Goal: Feedback & Contribution: Leave review/rating

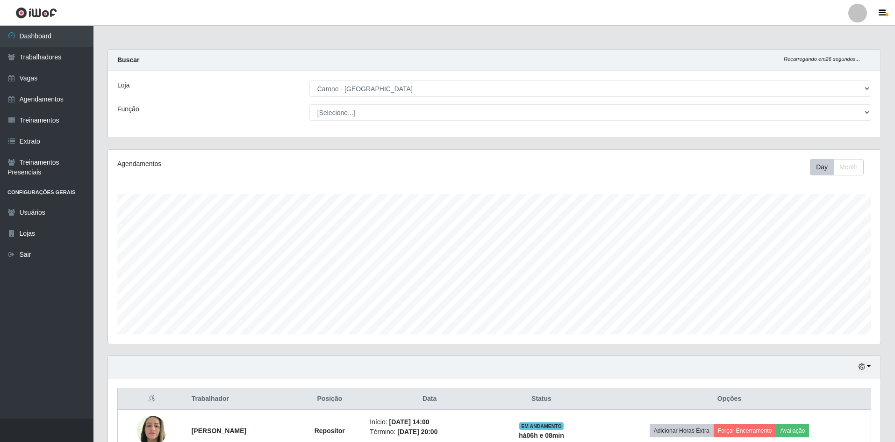
select select "505"
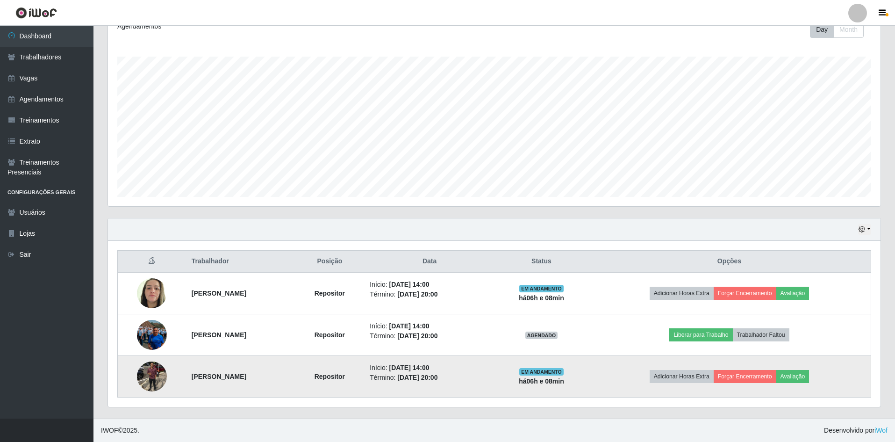
scroll to position [194, 773]
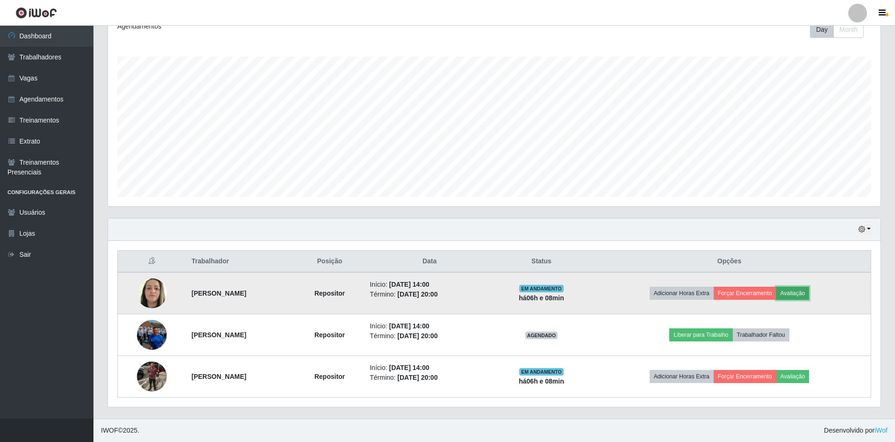
click at [803, 297] on button "Avaliação" at bounding box center [793, 293] width 33 height 13
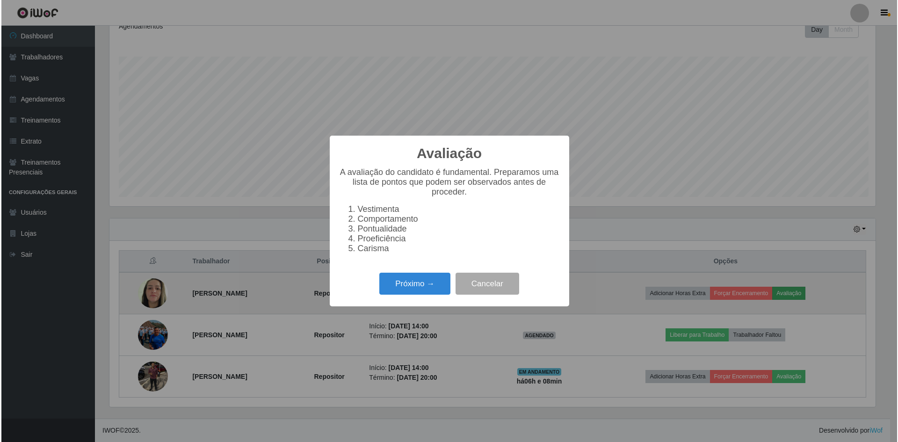
scroll to position [194, 768]
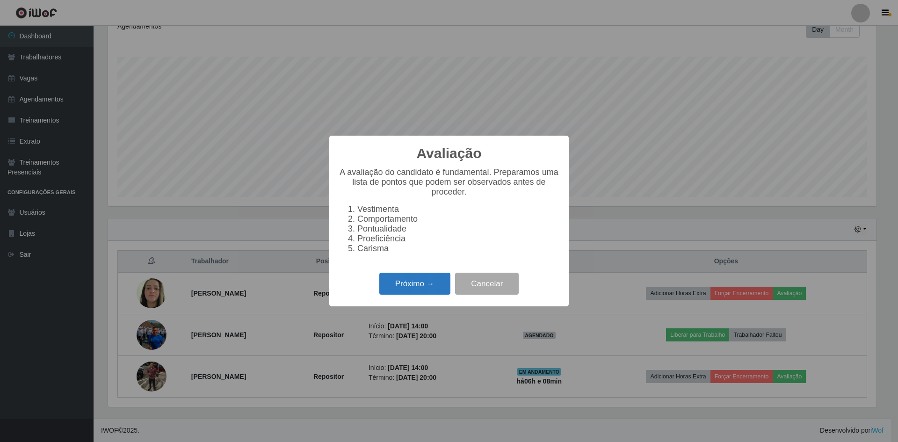
click at [432, 294] on button "Próximo →" at bounding box center [414, 284] width 71 height 22
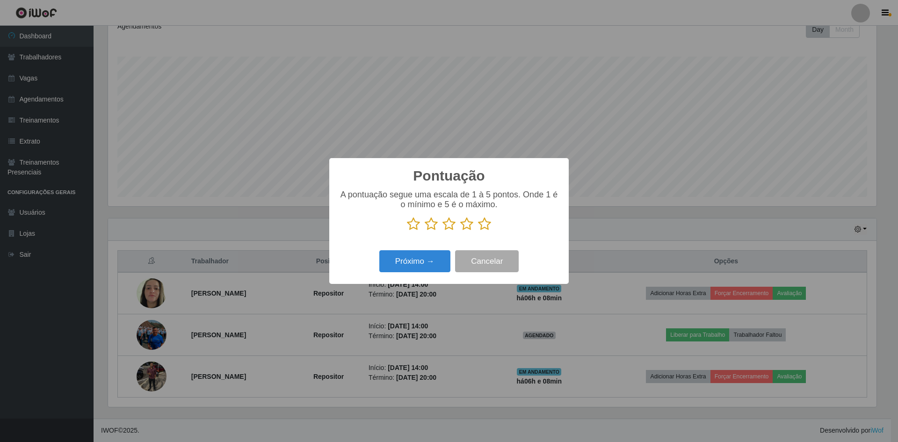
click at [481, 226] on icon at bounding box center [484, 224] width 13 height 14
click at [478, 231] on input "radio" at bounding box center [478, 231] width 0 height 0
click at [434, 266] on button "Próximo →" at bounding box center [414, 261] width 71 height 22
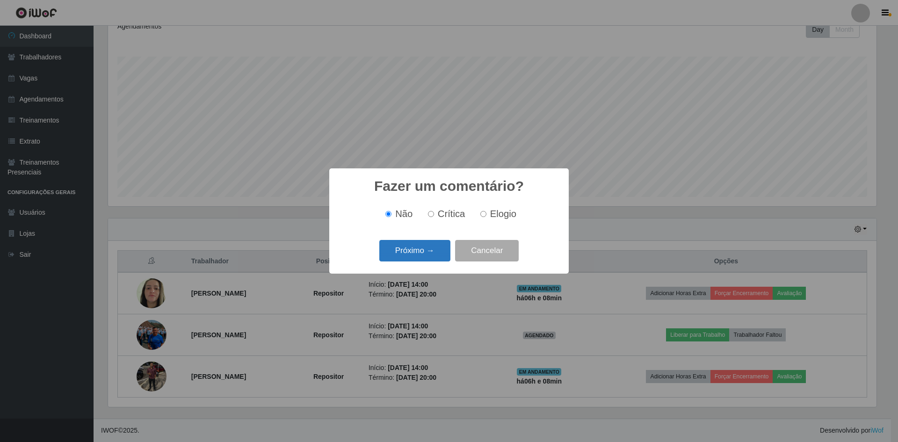
click at [427, 258] on button "Próximo →" at bounding box center [414, 251] width 71 height 22
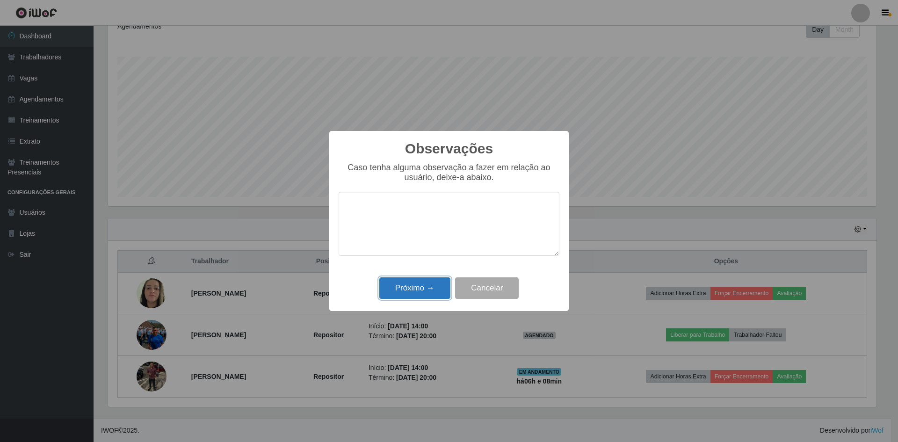
click at [432, 282] on button "Próximo →" at bounding box center [414, 288] width 71 height 22
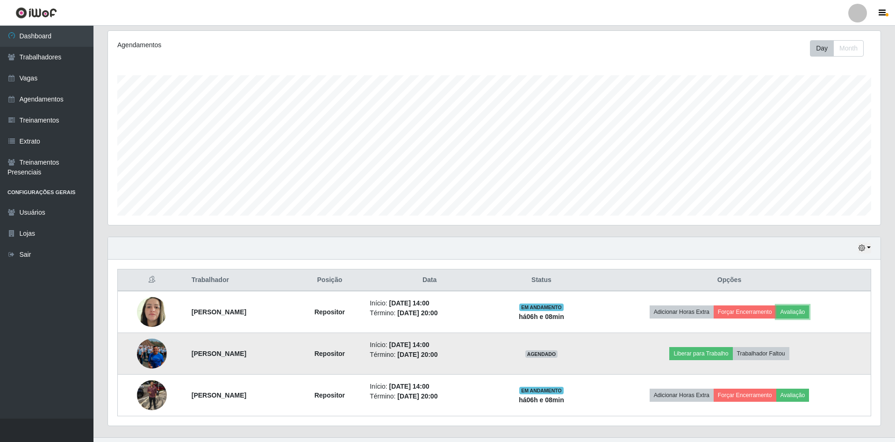
scroll to position [137, 0]
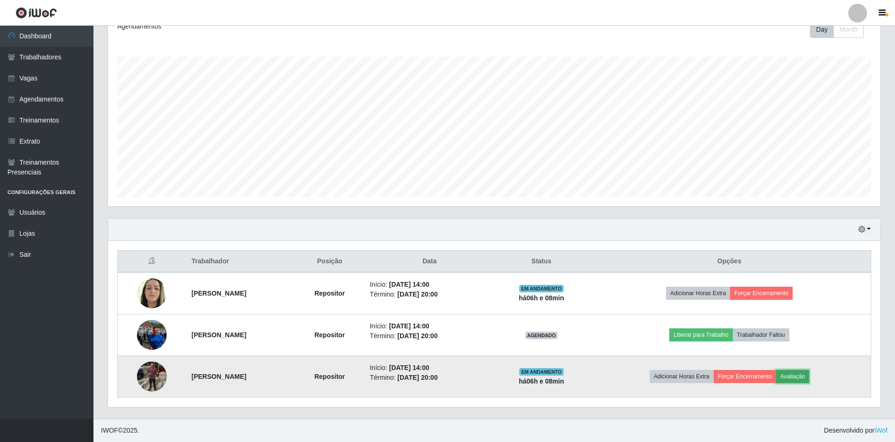
click at [802, 373] on button "Avaliação" at bounding box center [793, 376] width 33 height 13
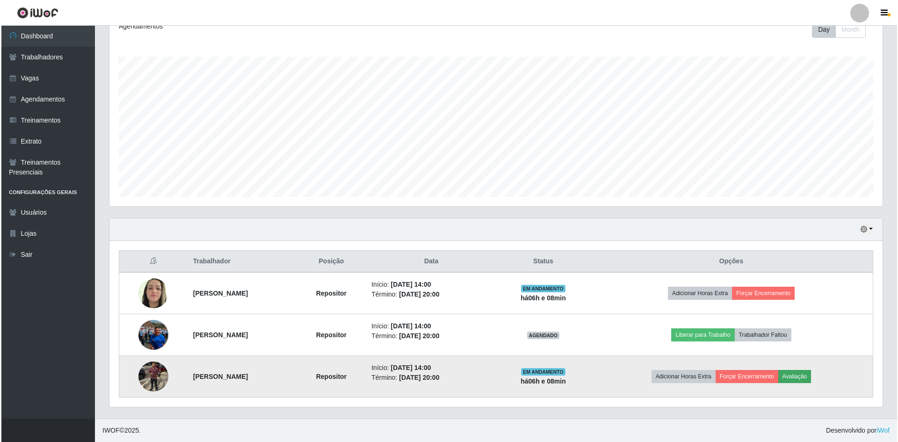
scroll to position [194, 768]
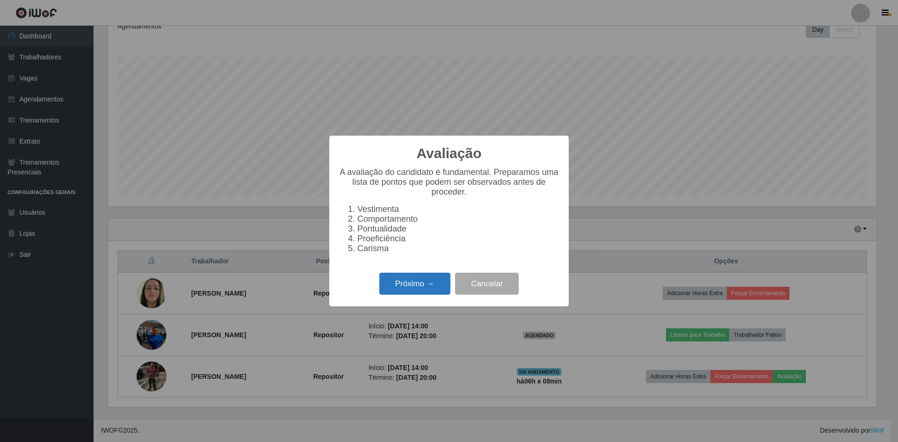
click at [419, 286] on button "Próximo →" at bounding box center [414, 284] width 71 height 22
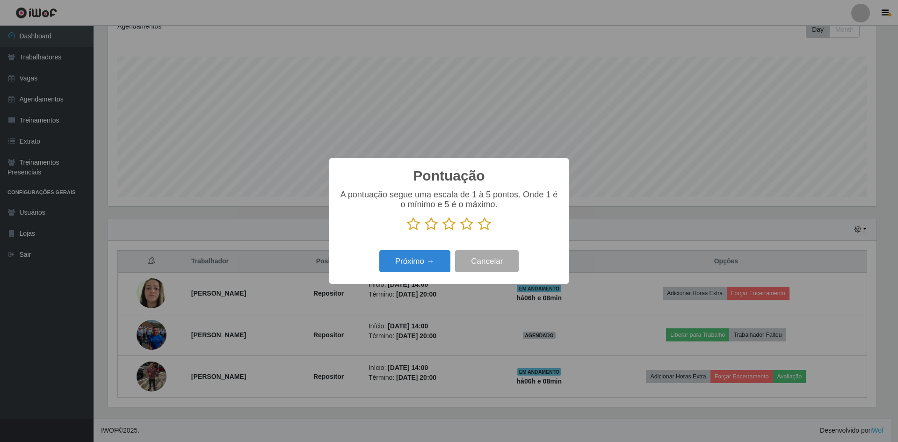
scroll to position [467352, 466778]
click at [480, 230] on icon at bounding box center [484, 224] width 13 height 14
click at [478, 231] on input "radio" at bounding box center [478, 231] width 0 height 0
click at [431, 259] on button "Próximo →" at bounding box center [414, 261] width 71 height 22
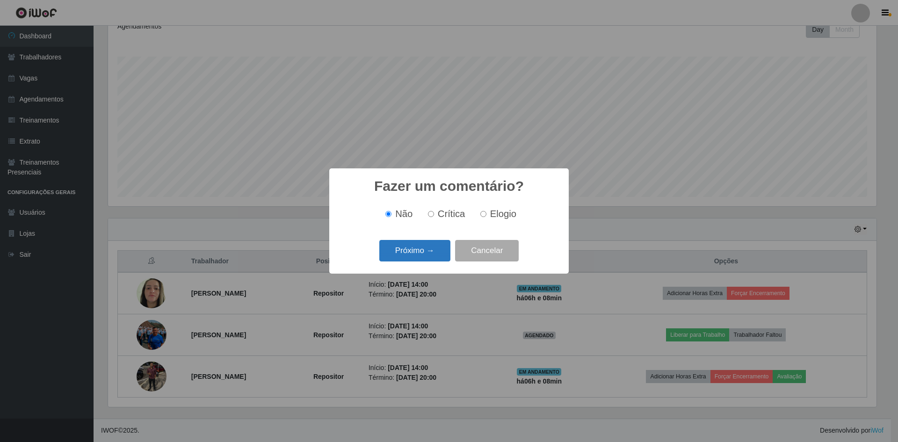
click at [409, 255] on button "Próximo →" at bounding box center [414, 251] width 71 height 22
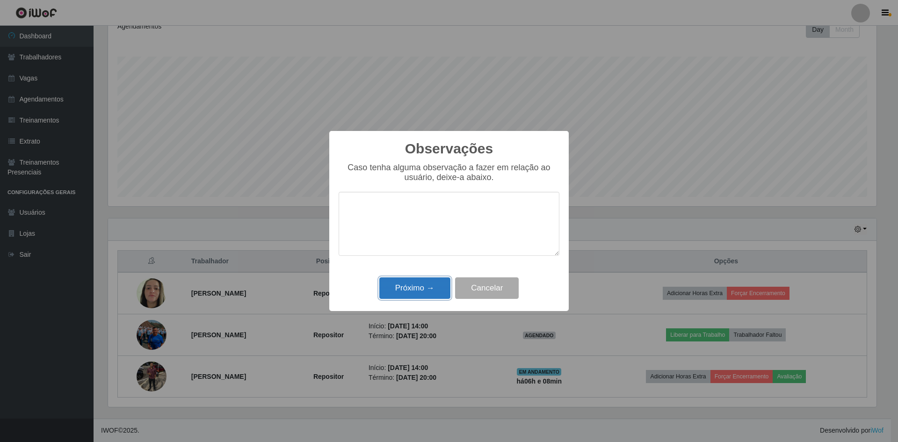
click at [402, 283] on button "Próximo →" at bounding box center [414, 288] width 71 height 22
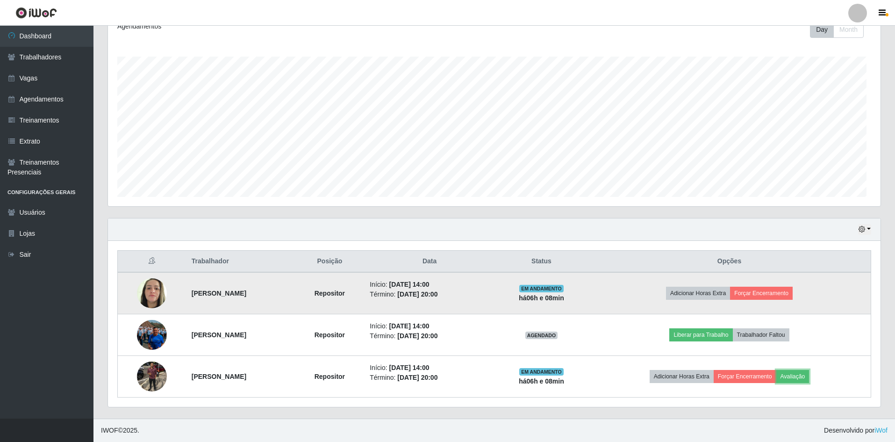
scroll to position [194, 773]
